Goal: Navigation & Orientation: Understand site structure

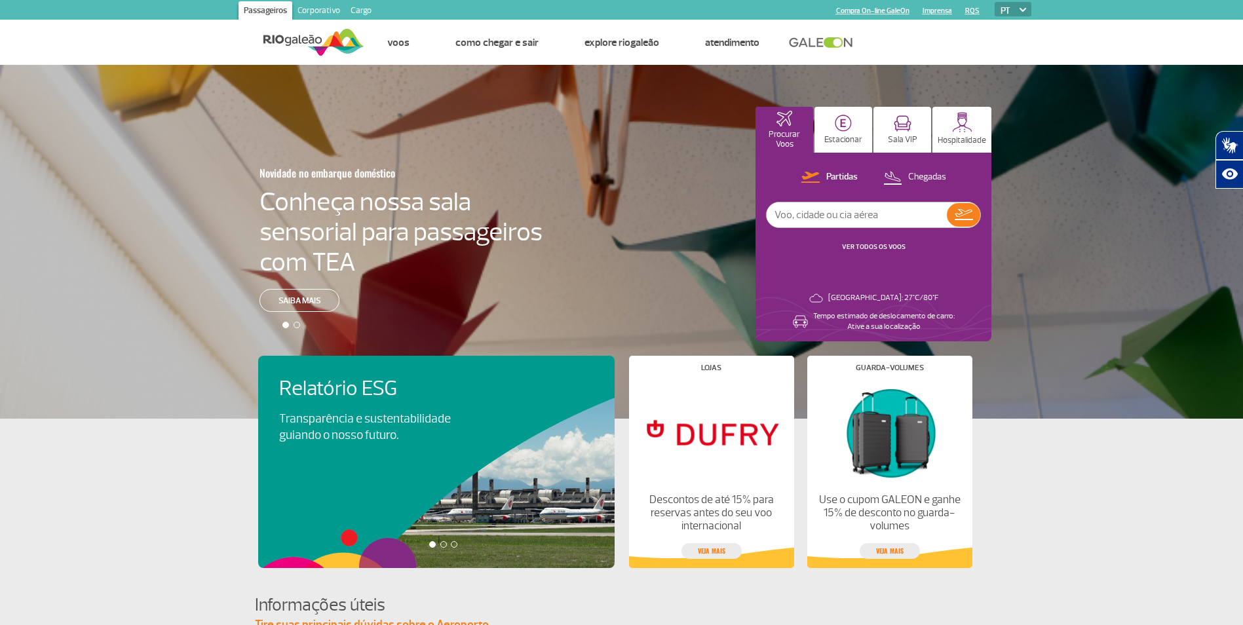
click at [443, 544] on div at bounding box center [443, 544] width 7 height 7
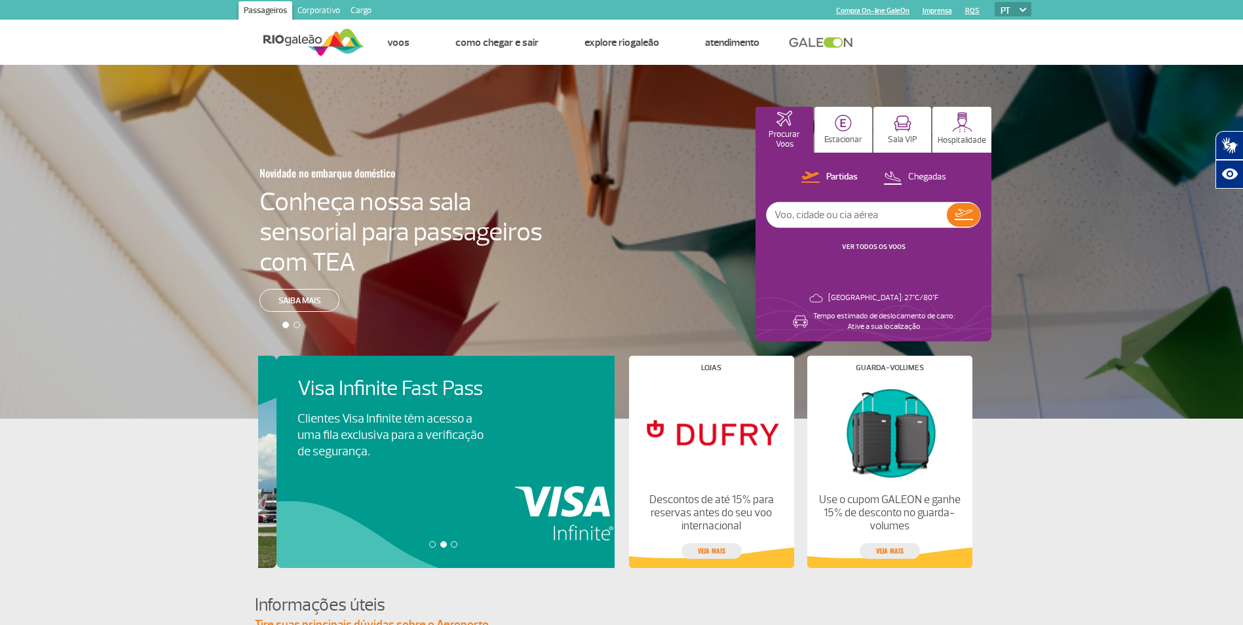
scroll to position [0, 356]
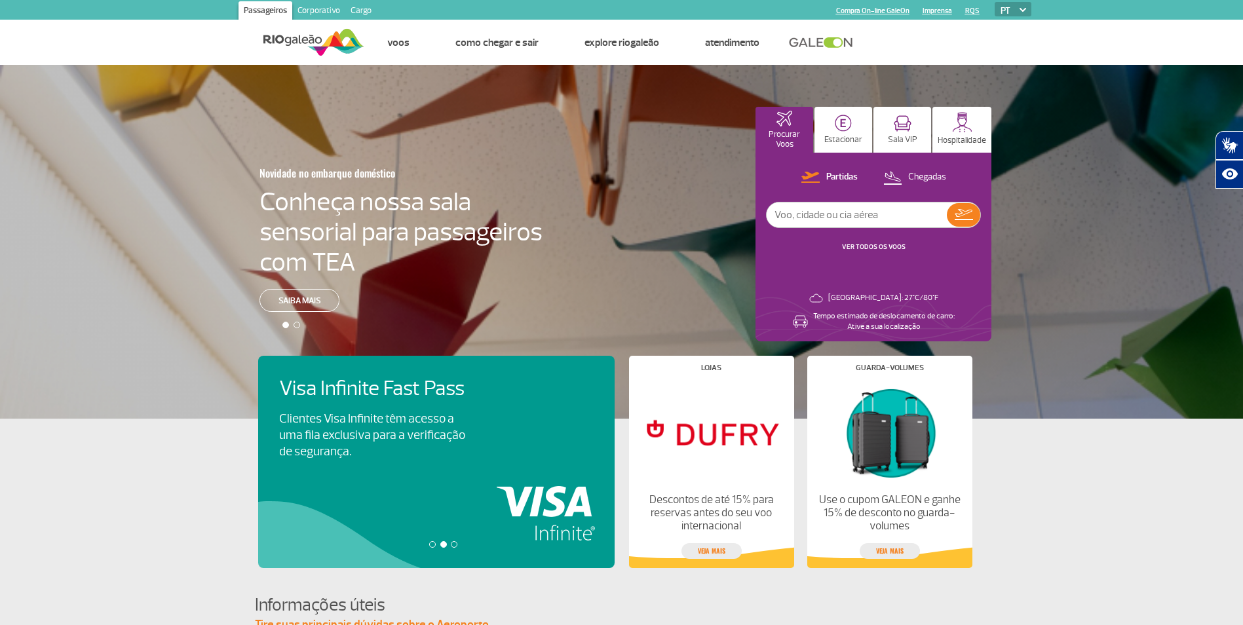
click at [451, 543] on div at bounding box center [454, 544] width 7 height 7
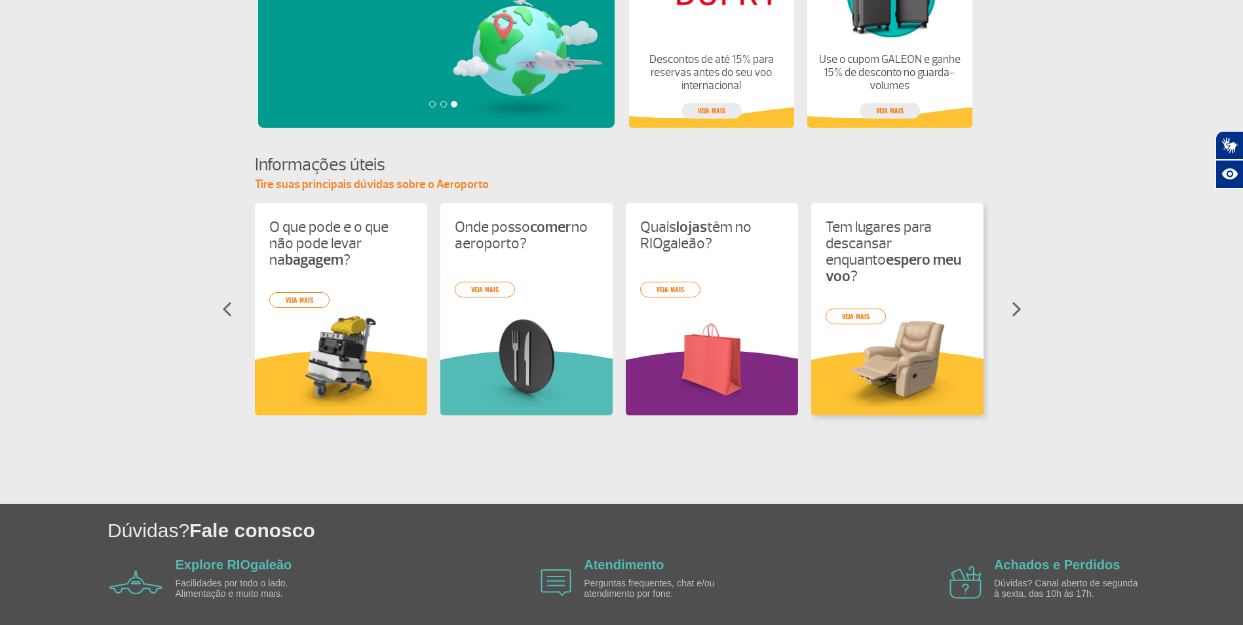
scroll to position [459, 0]
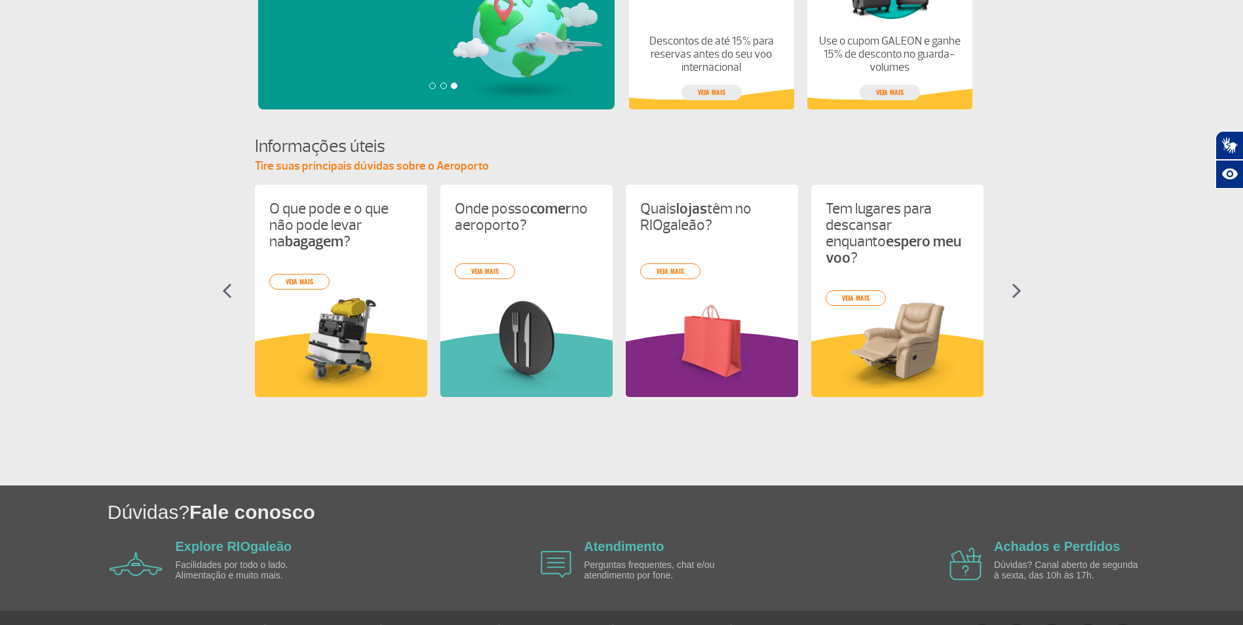
click at [1019, 290] on img at bounding box center [1016, 291] width 10 height 16
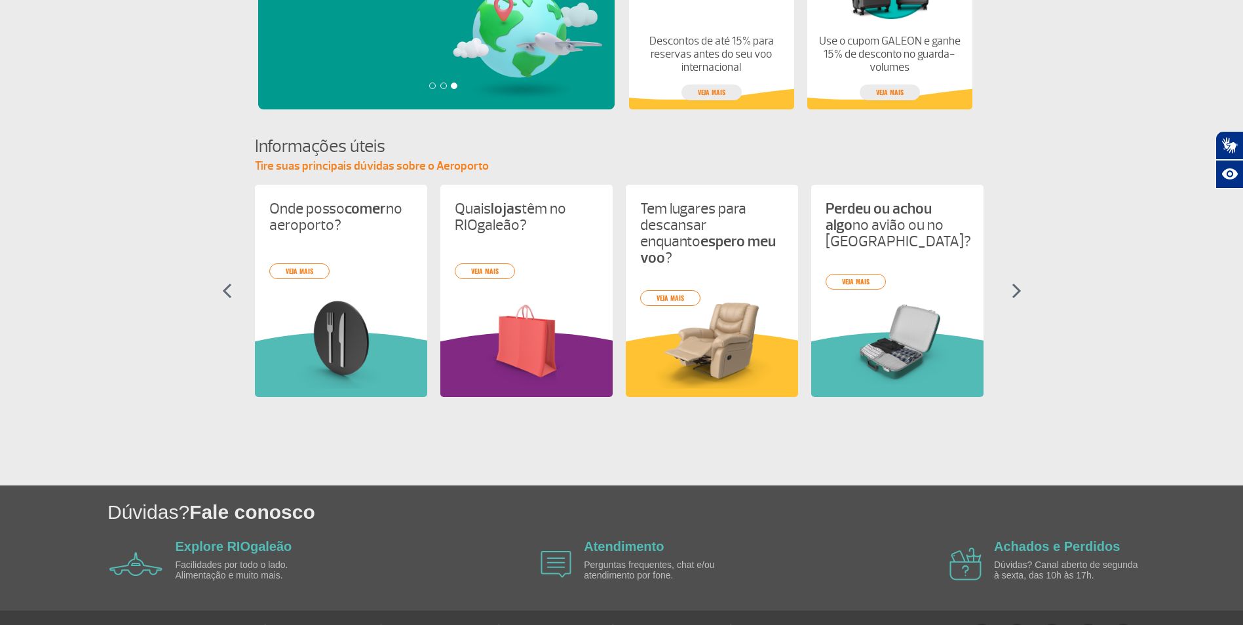
click at [1019, 290] on img at bounding box center [1016, 291] width 10 height 16
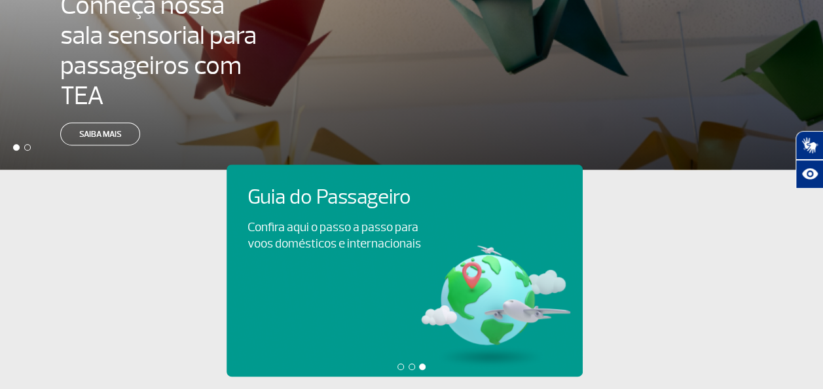
scroll to position [0, 371]
